Goal: Transaction & Acquisition: Subscribe to service/newsletter

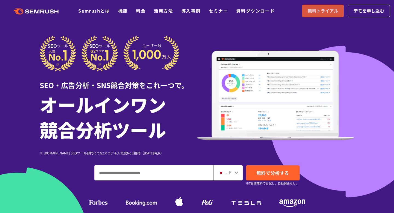
click at [318, 12] on span "無料トライアル" at bounding box center [322, 10] width 31 height 7
click at [146, 11] on ul "Semrushとは 機能 料金 活用方法 導入事例 セミナー 資料ダウンロード" at bounding box center [180, 10] width 204 height 7
click at [143, 11] on link "料金" at bounding box center [141, 10] width 10 height 7
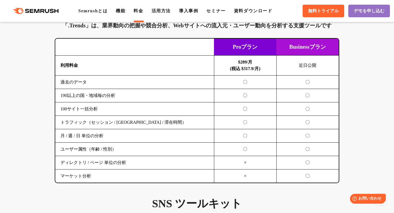
scroll to position [952, 0]
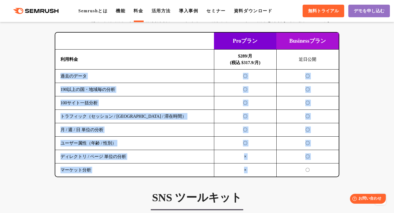
drag, startPoint x: 58, startPoint y: 74, endPoint x: 294, endPoint y: 170, distance: 254.3
click at [294, 170] on tbody "利用料金 $289/月 (税込 $317.9/月) 近日公開 過去のデータ 〇 〇 190以上の国・地域毎の分析 〇 〇 100サイト一括分析 〇 〇 〇 〇…" at bounding box center [196, 112] width 283 height 127
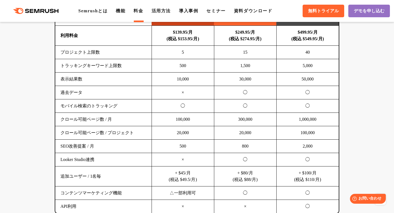
scroll to position [338, 0]
